Goal: Task Accomplishment & Management: Manage account settings

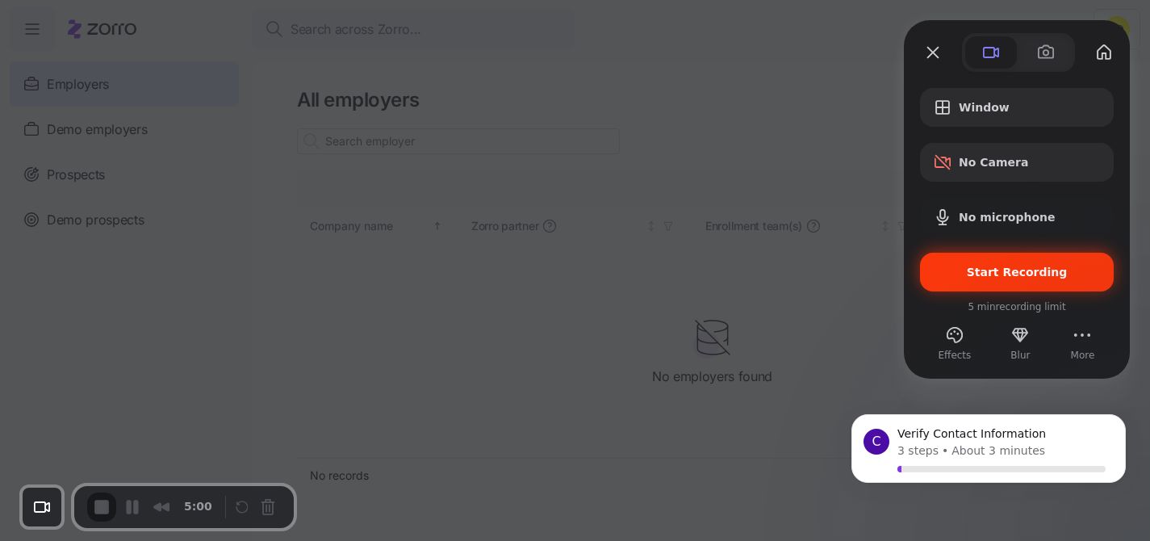
click at [1019, 262] on div "Start Recording" at bounding box center [1017, 272] width 194 height 39
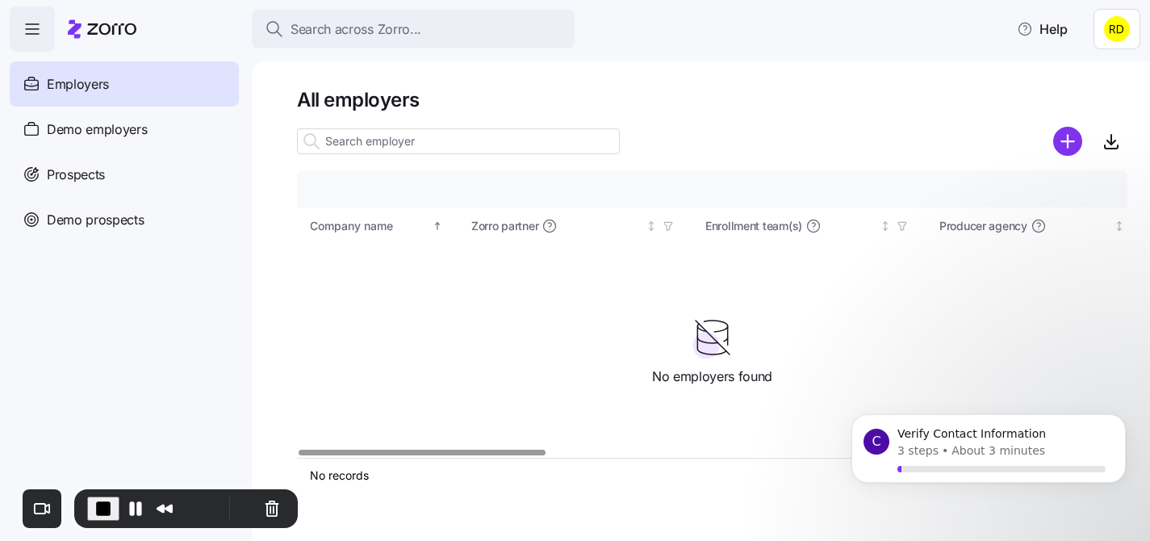
click at [1104, 19] on html "Search across Zorro... Help Employers Demo employers Prospects Demo prospects A…" at bounding box center [575, 265] width 1150 height 531
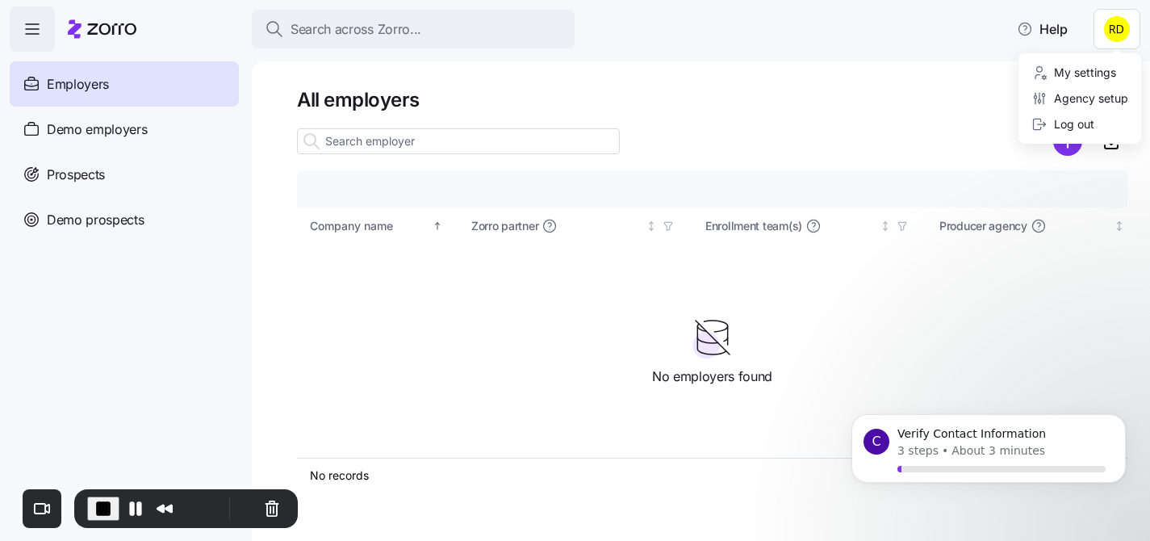
click at [727, 90] on html "Search across Zorro... Help Employers Demo employers Prospects Demo prospects A…" at bounding box center [575, 265] width 1150 height 531
click at [1113, 27] on html "Search across Zorro... Help Employers Demo employers Prospects Demo prospects A…" at bounding box center [575, 265] width 1150 height 531
click at [813, 88] on html "Search across Zorro... Help Employers Demo employers Prospects Demo prospects A…" at bounding box center [575, 265] width 1150 height 531
click at [929, 426] on p "Verify Contact Information" at bounding box center [1001, 434] width 208 height 16
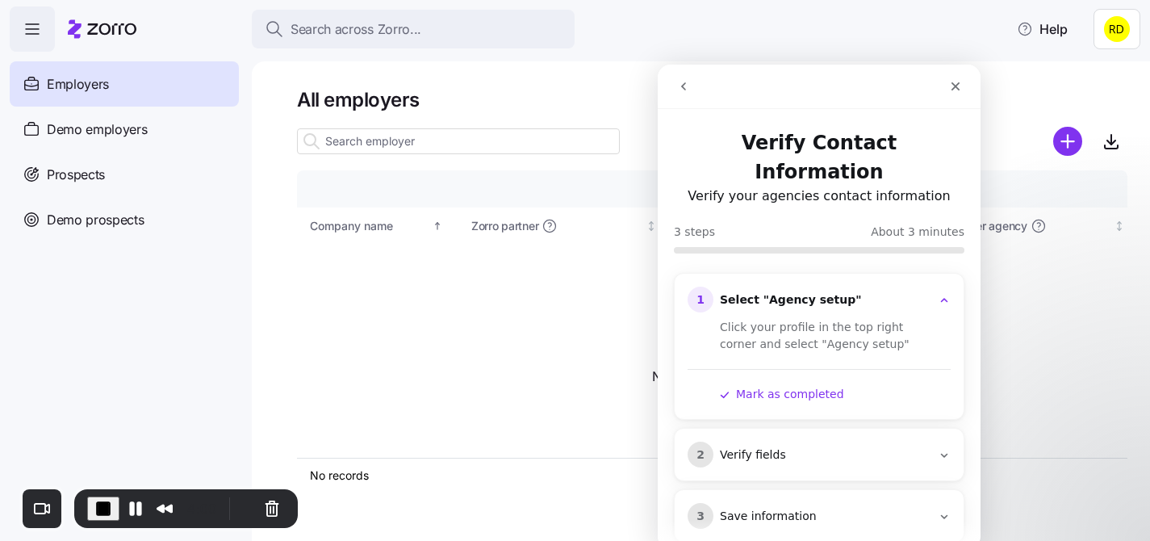
click at [1119, 31] on html "Search across Zorro... Help Employers Demo employers Prospects Demo prospects A…" at bounding box center [575, 265] width 1150 height 531
click at [1086, 94] on div "Agency setup" at bounding box center [1079, 99] width 97 height 18
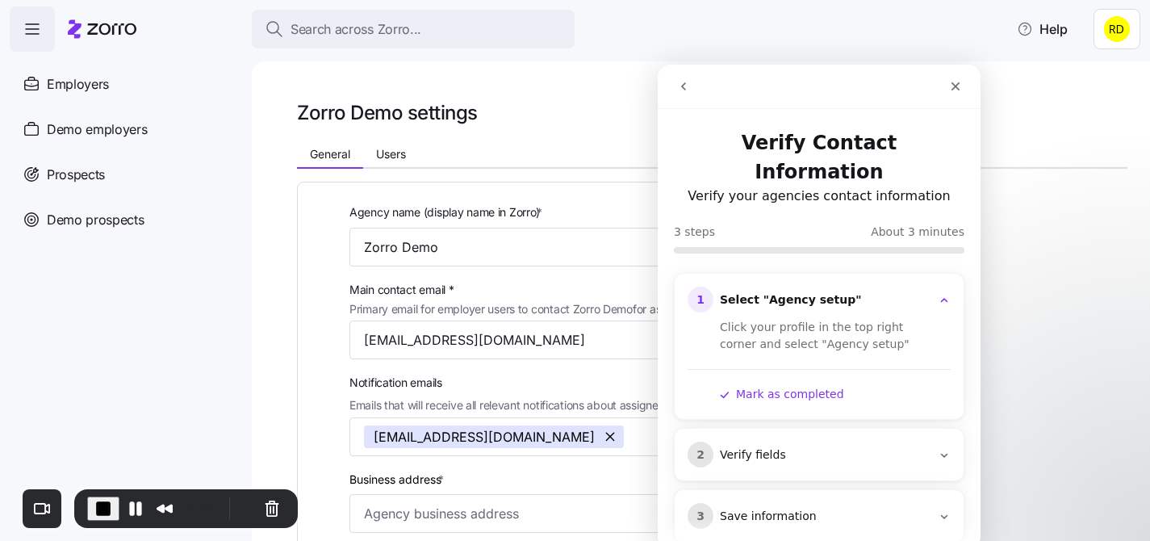
click at [741, 386] on button "Mark as completed" at bounding box center [782, 394] width 124 height 17
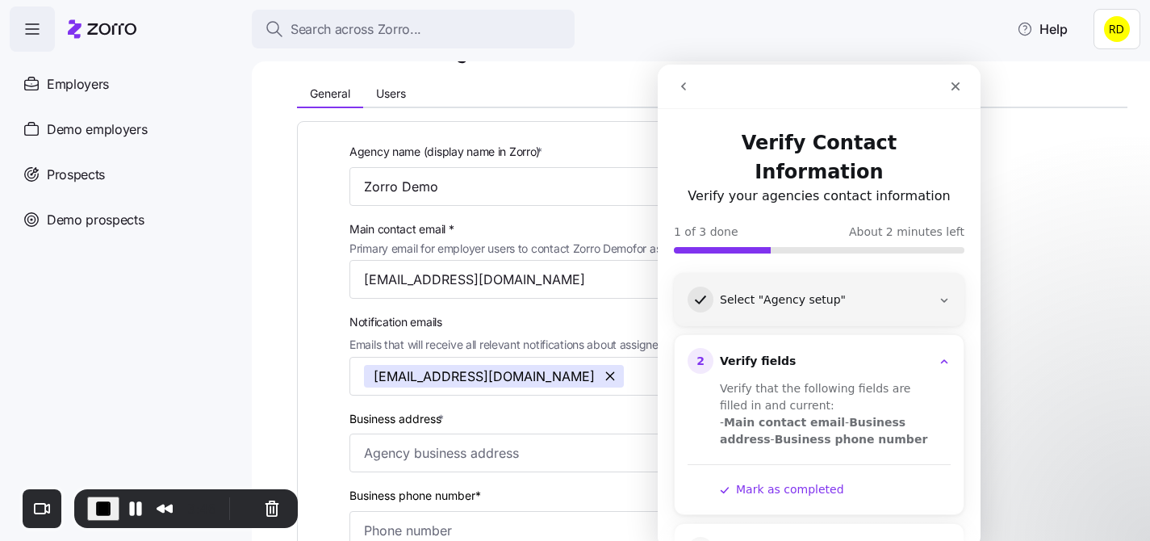
scroll to position [23, 0]
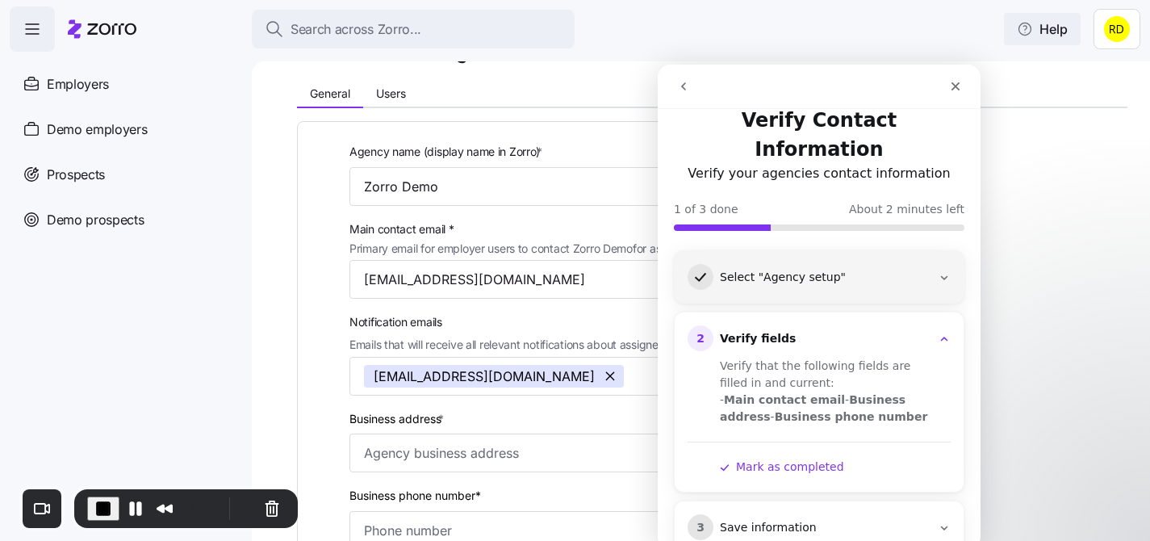
click at [1054, 20] on span "Help" at bounding box center [1041, 28] width 51 height 19
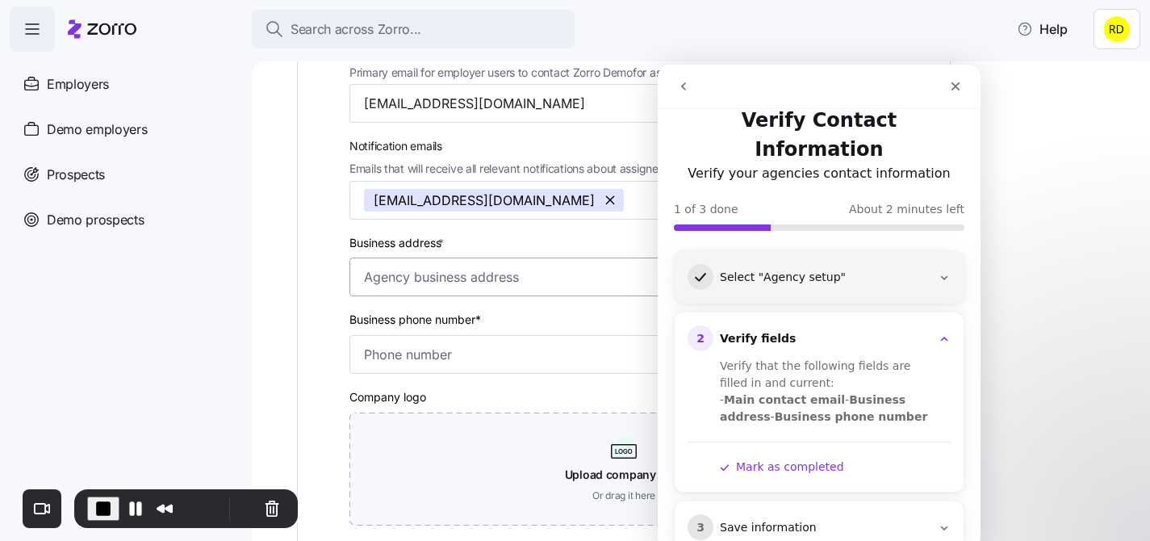
scroll to position [257, 0]
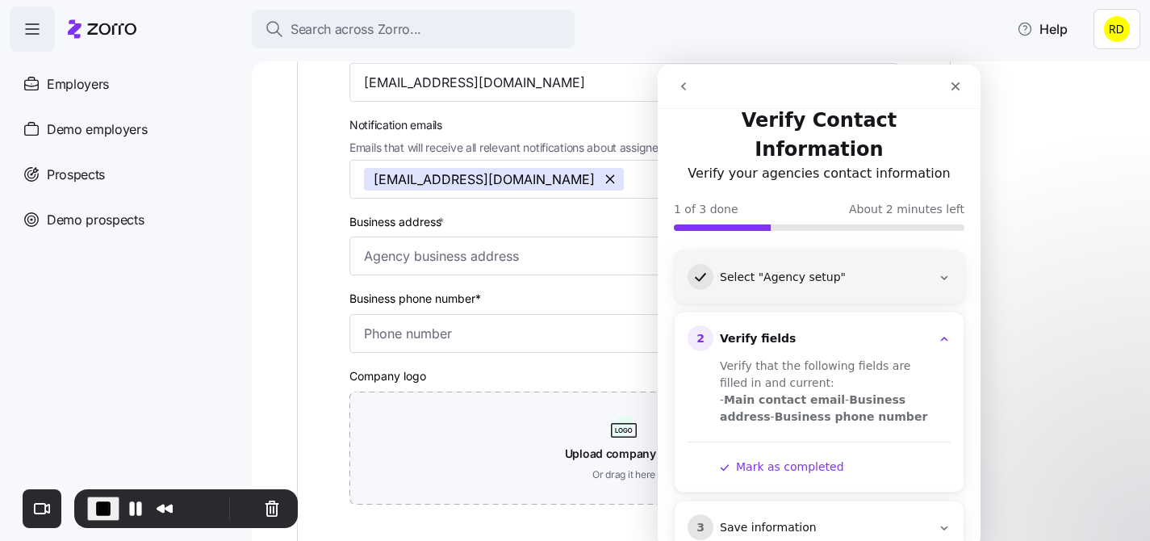
click at [798, 458] on button "Mark as completed" at bounding box center [782, 466] width 124 height 17
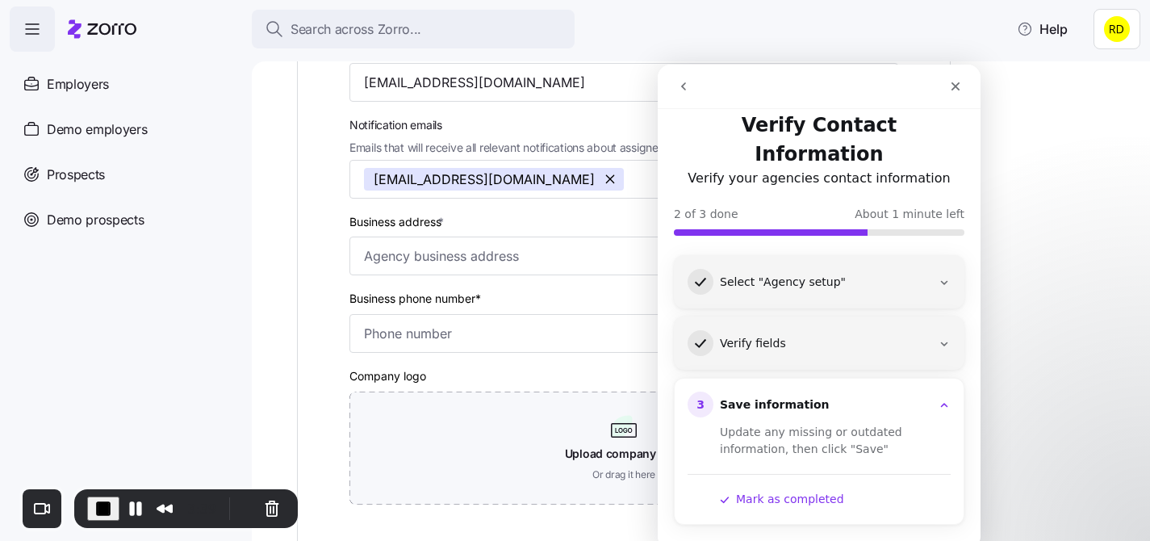
scroll to position [0, 0]
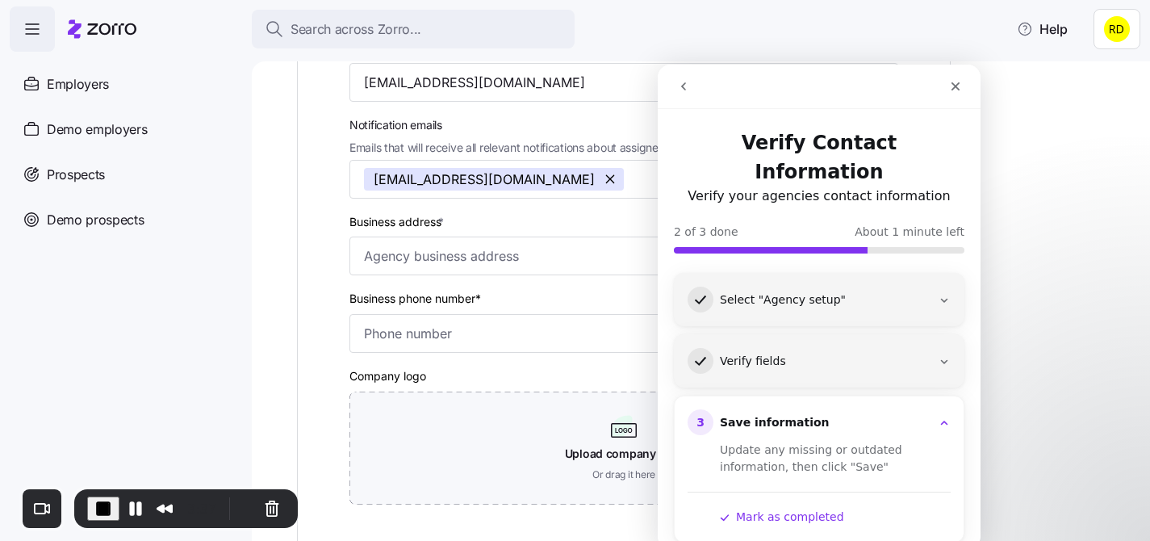
click at [824, 508] on button "Mark as completed" at bounding box center [782, 516] width 124 height 17
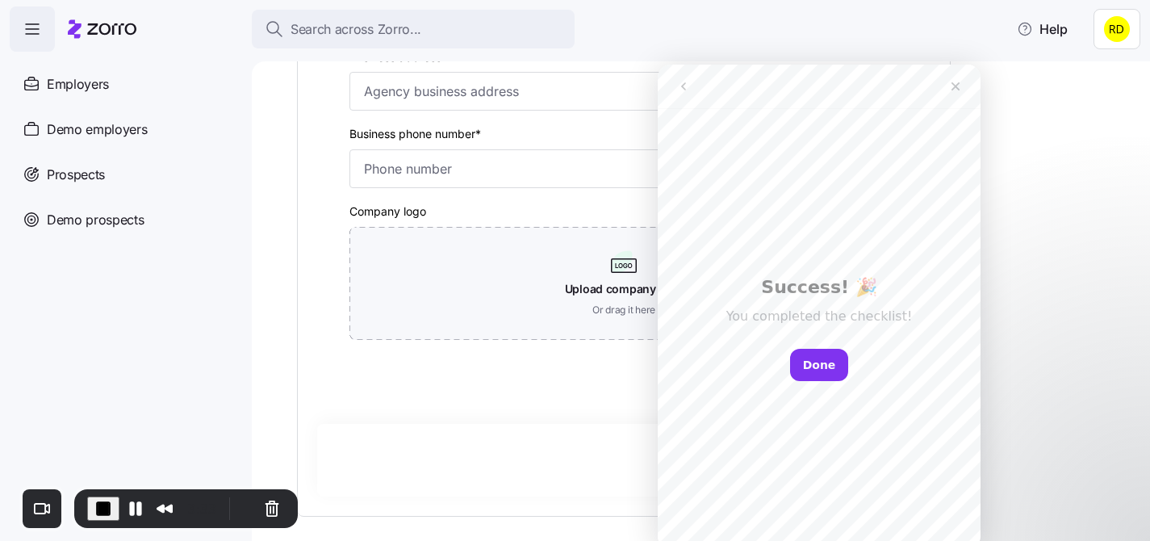
scroll to position [497, 0]
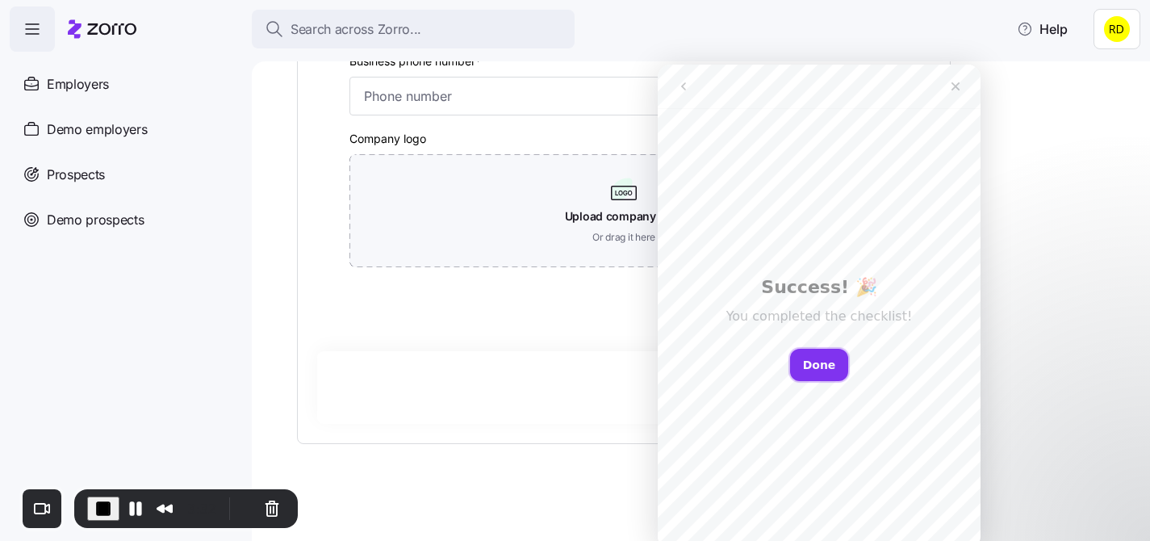
click at [807, 356] on button "Done" at bounding box center [819, 365] width 59 height 32
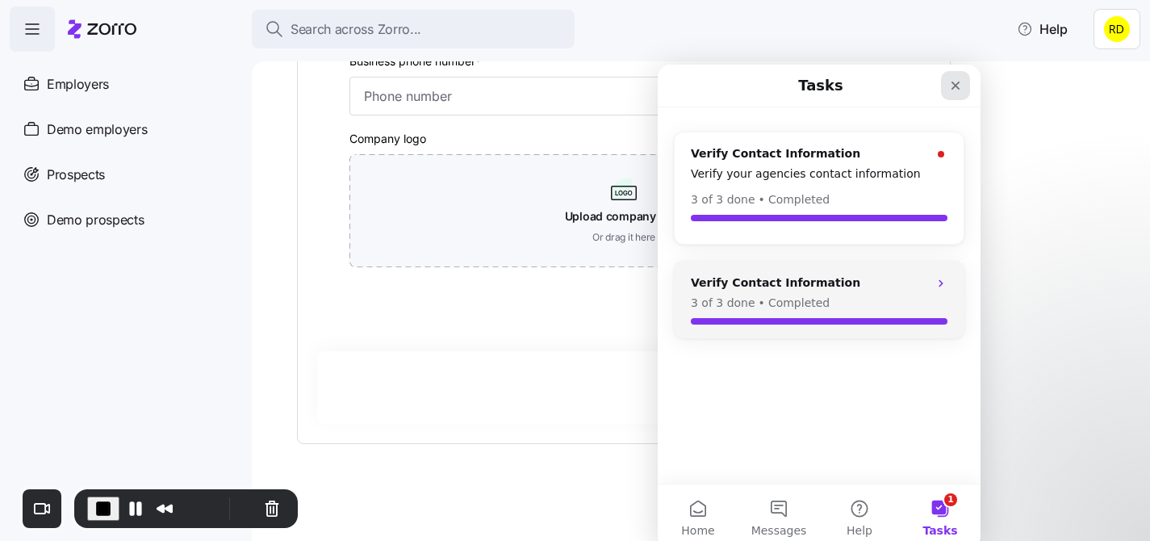
click at [962, 89] on div "Close" at bounding box center [955, 85] width 29 height 29
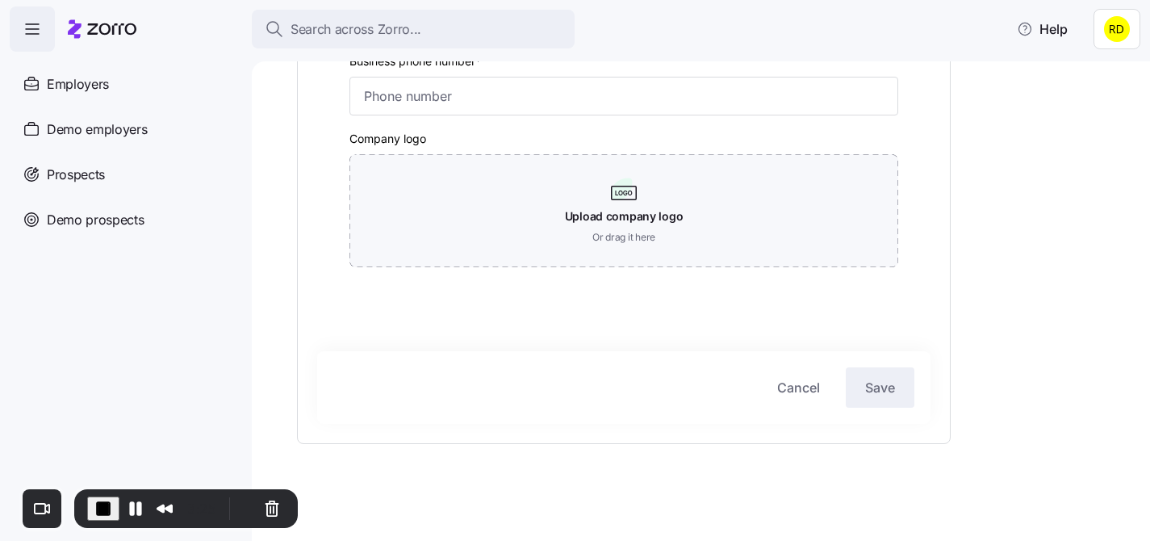
scroll to position [0, 0]
click at [1051, 40] on button "Help" at bounding box center [1042, 29] width 77 height 32
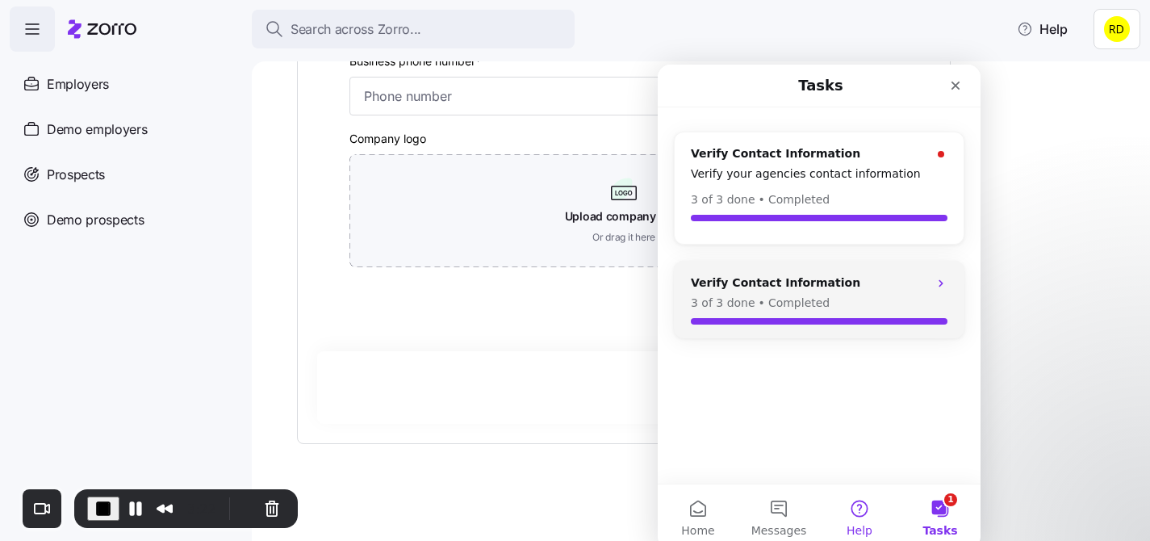
click at [882, 522] on button "Help" at bounding box center [859, 516] width 81 height 65
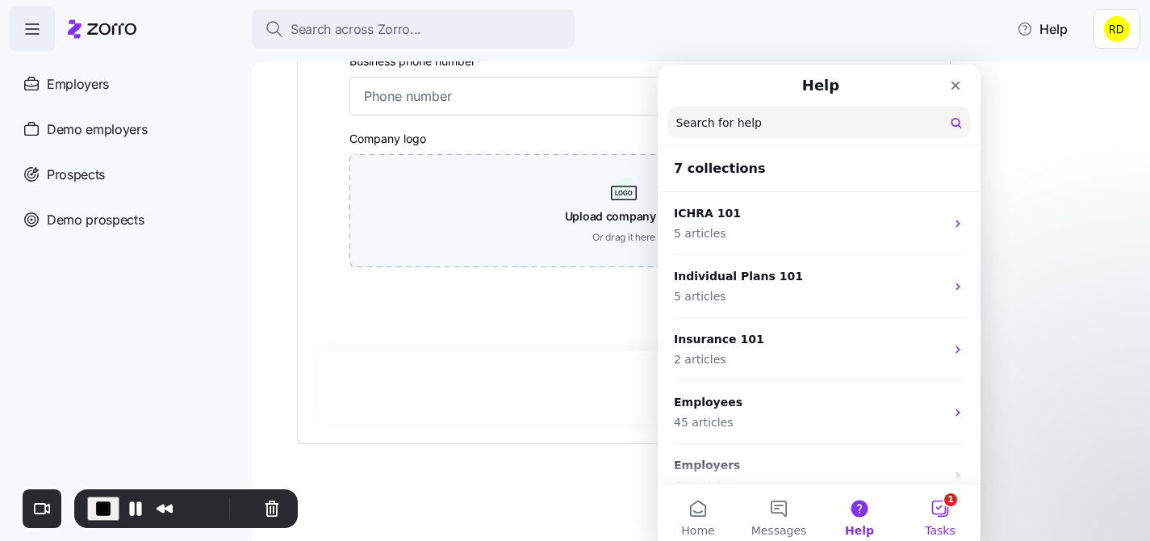
click at [931, 521] on button "1 Tasks" at bounding box center [940, 516] width 81 height 65
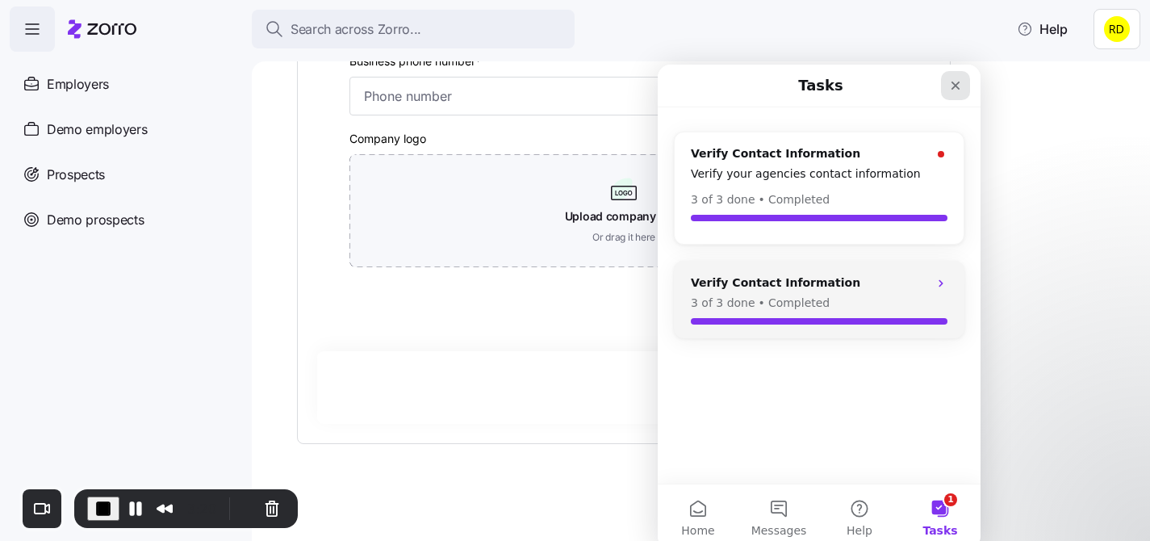
click at [966, 88] on div "Close" at bounding box center [955, 85] width 29 height 29
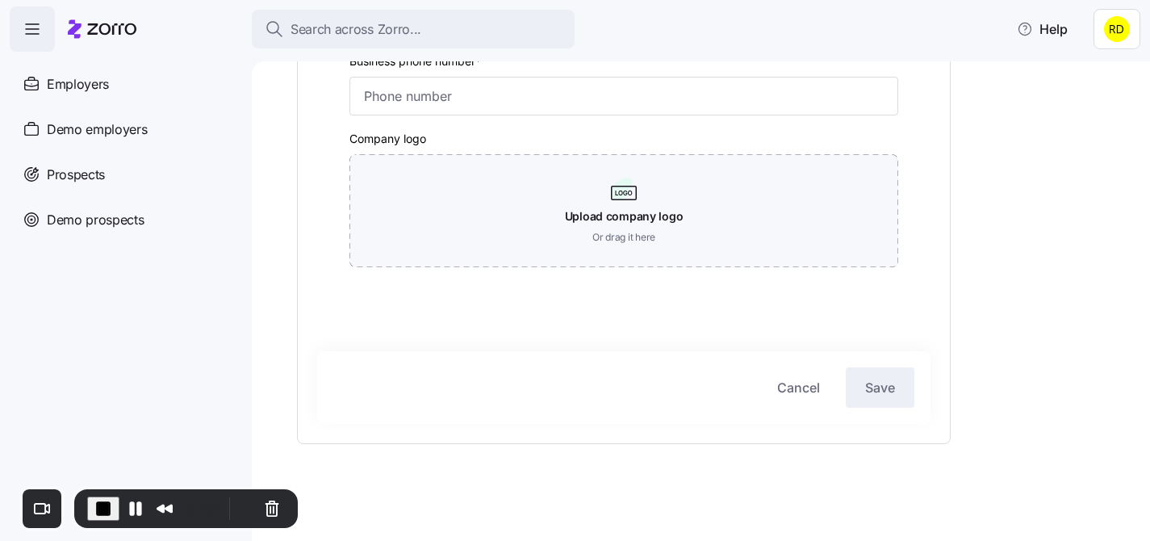
click at [983, 233] on div "Agency name (display name in Zorro) * Zorro Demo Main contact email * Primary e…" at bounding box center [712, 97] width 830 height 847
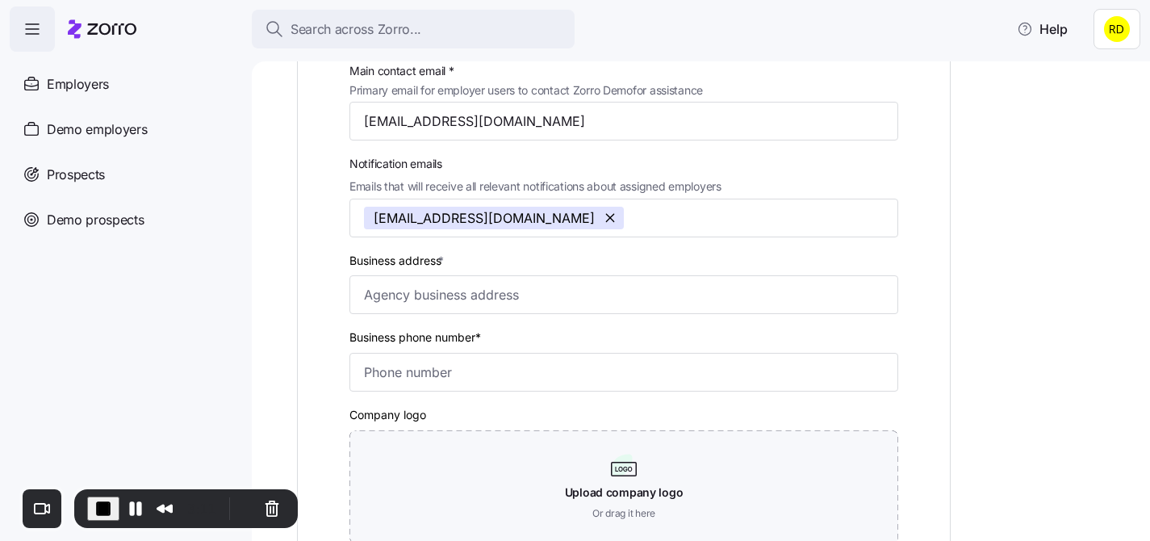
scroll to position [191, 0]
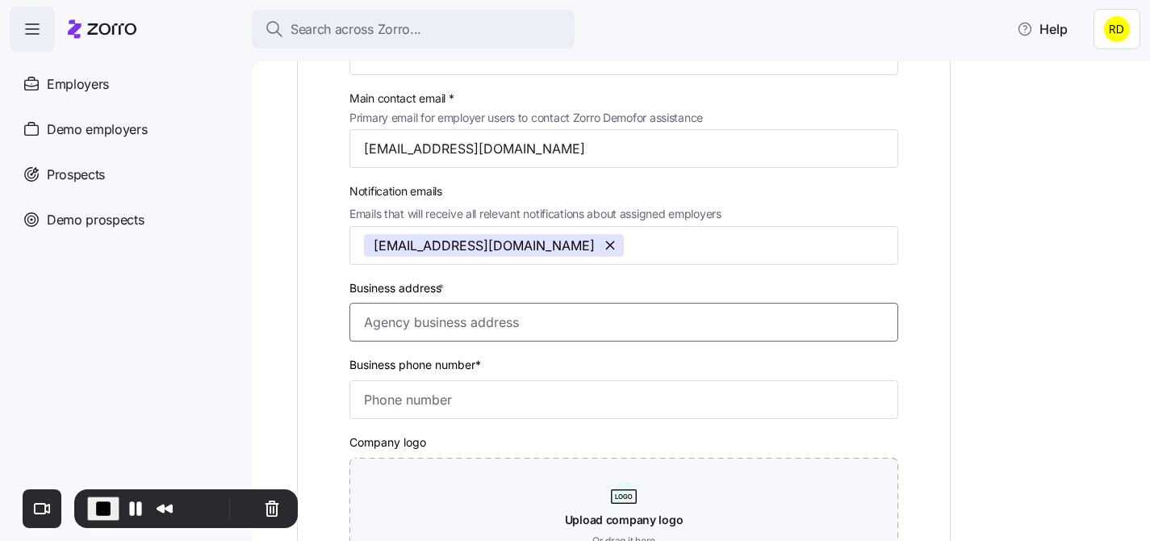
click at [433, 333] on input "Business address *" at bounding box center [623, 322] width 549 height 39
click at [1050, 39] on button "Help" at bounding box center [1042, 29] width 77 height 32
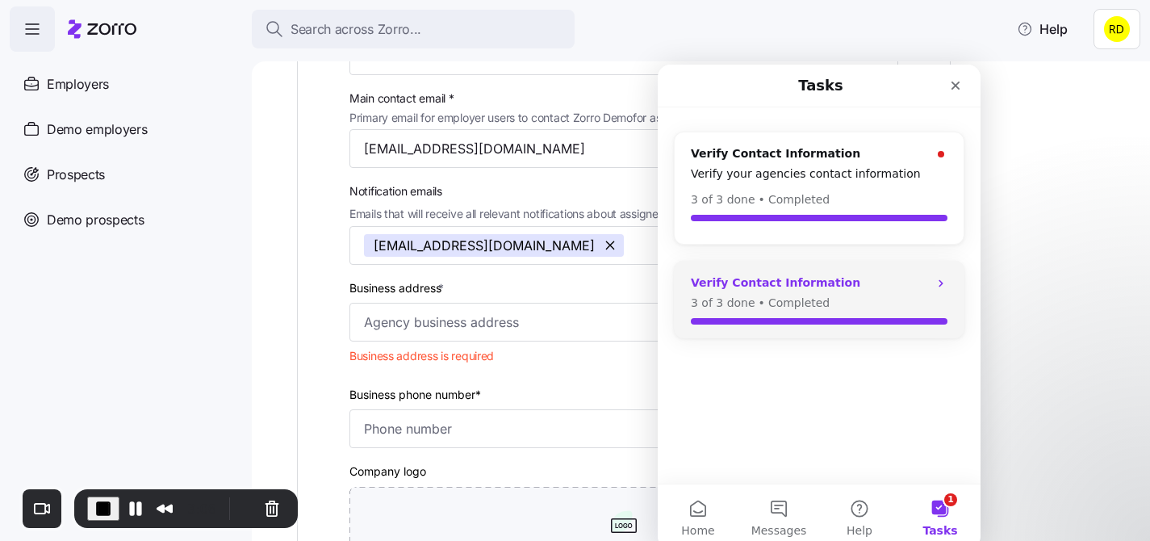
click at [883, 273] on div "Verify Contact Information 3 of 3 done • Completed" at bounding box center [819, 299] width 290 height 77
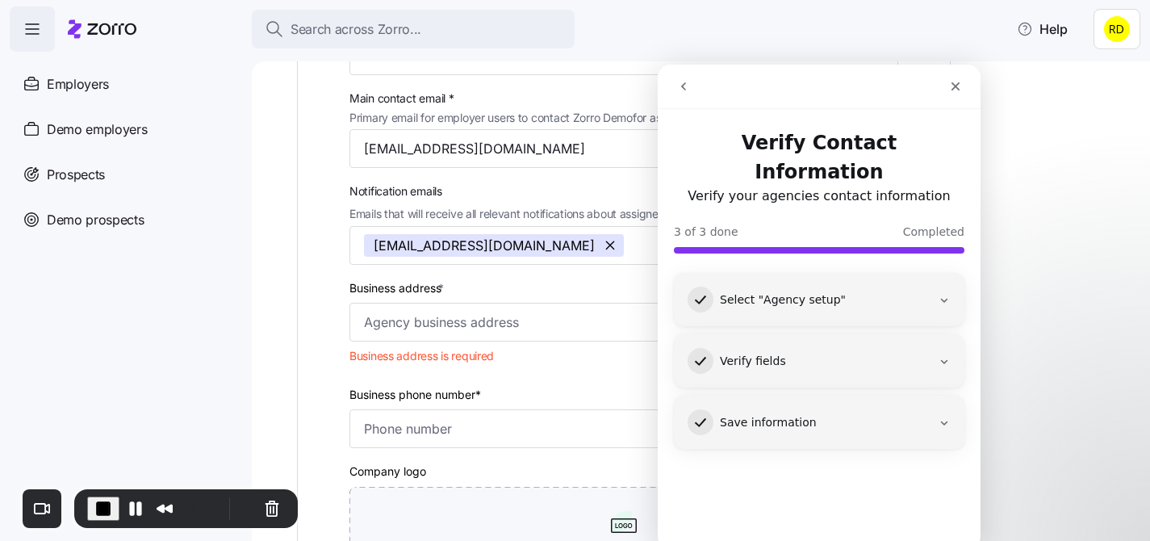
click at [823, 353] on div "Verify fields" at bounding box center [825, 361] width 211 height 16
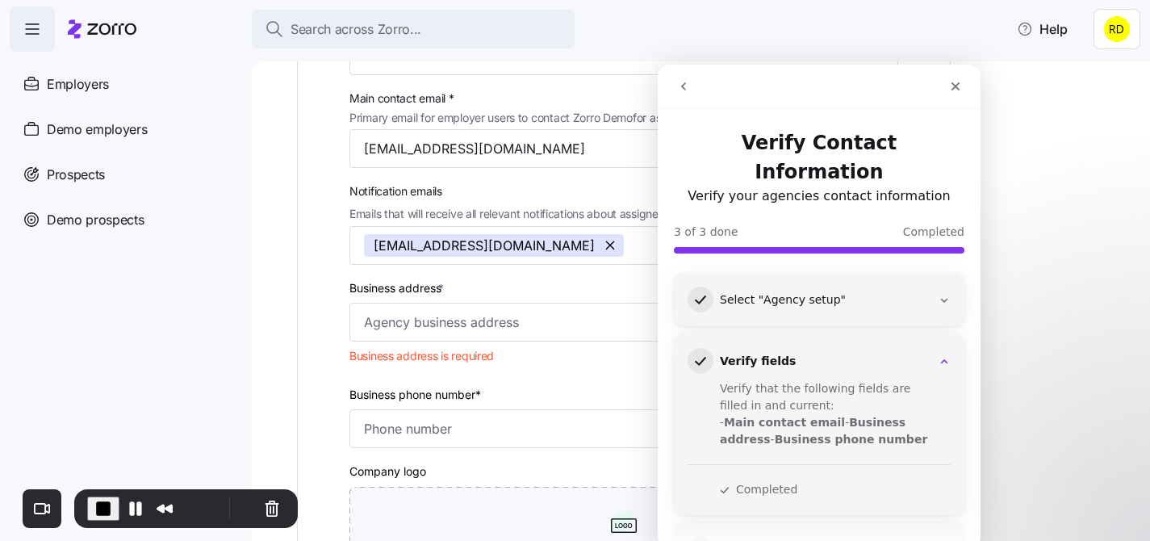
scroll to position [23, 0]
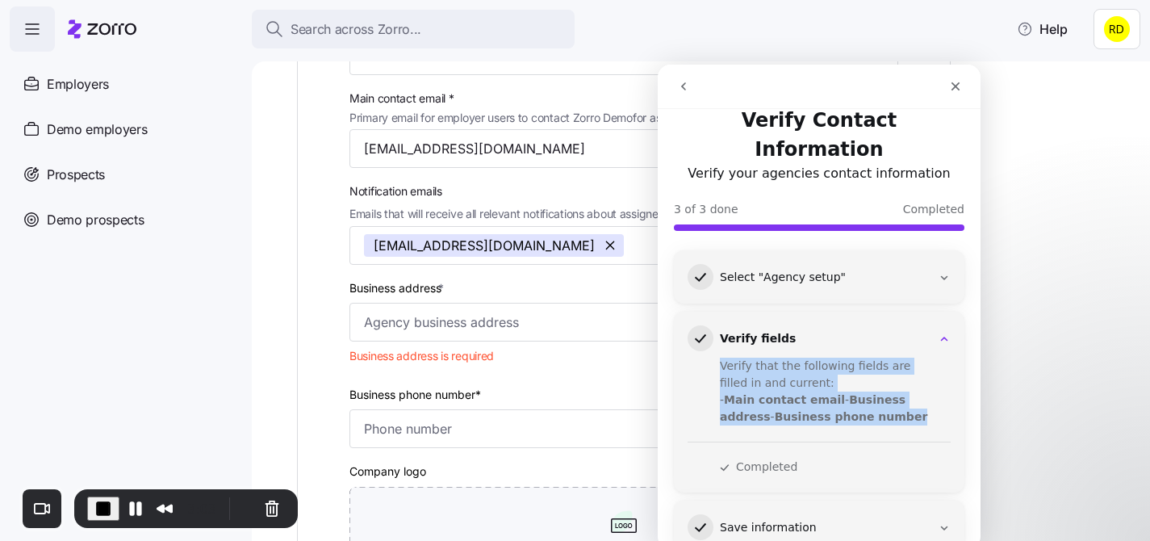
drag, startPoint x: 872, startPoint y: 392, endPoint x: 714, endPoint y: 335, distance: 168.2
click at [714, 351] on div "Verify that the following fields are filled in and current: - Main contact emai…" at bounding box center [818, 413] width 263 height 124
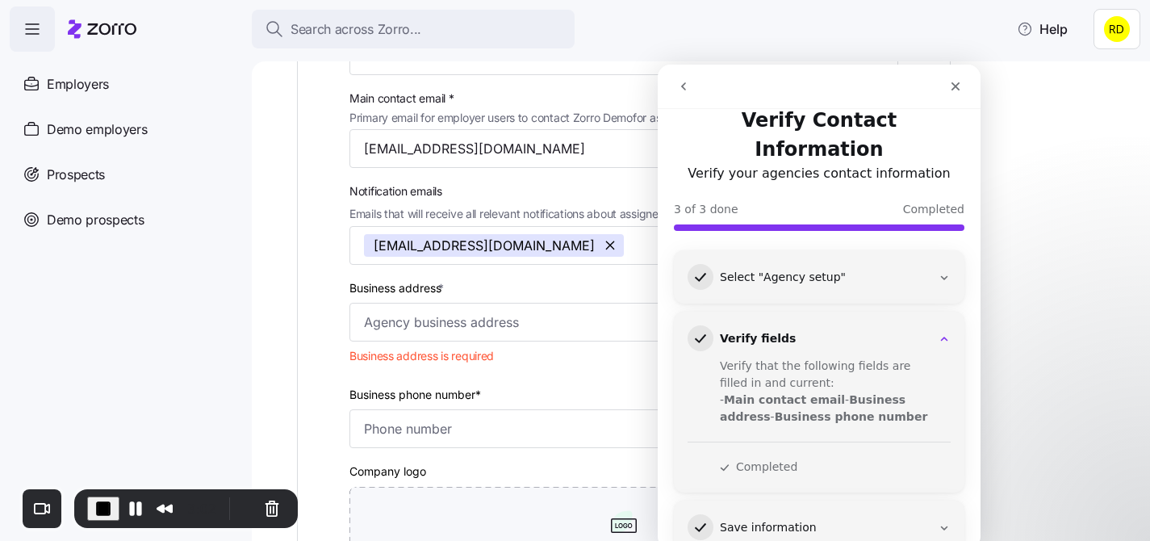
click at [759, 357] on div "Verify that the following fields are filled in and current:" at bounding box center [829, 374] width 219 height 34
click at [954, 92] on icon "Close" at bounding box center [955, 86] width 13 height 13
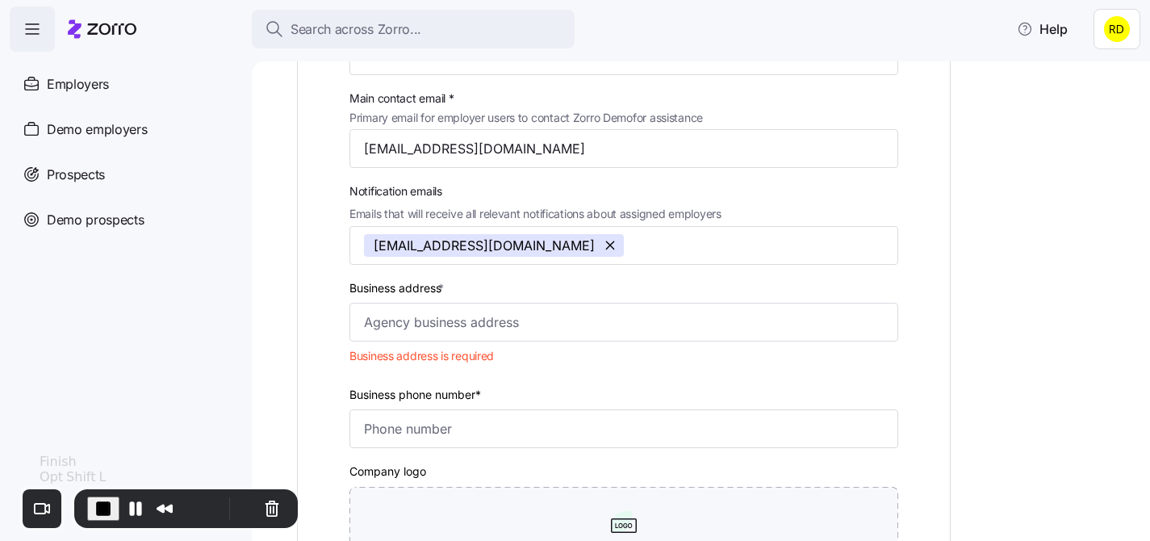
click at [102, 499] on span "End Recording" at bounding box center [103, 508] width 19 height 19
